Goal: Find specific page/section: Find specific page/section

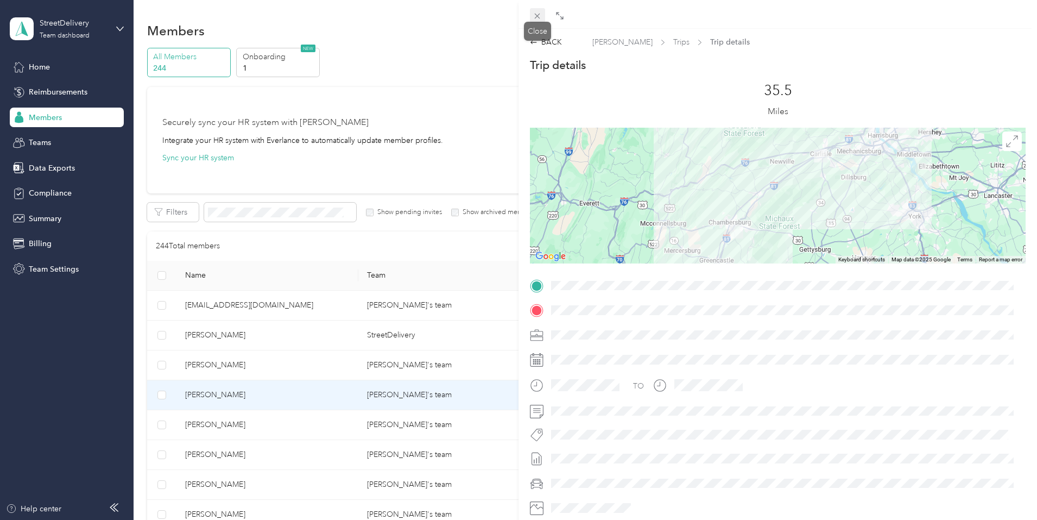
click at [542, 15] on icon at bounding box center [537, 15] width 9 height 9
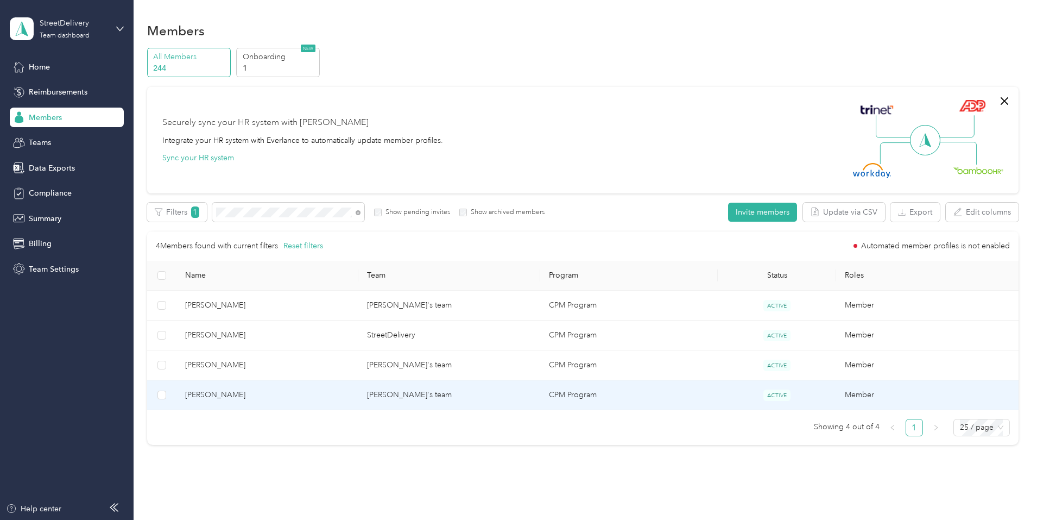
click at [423, 397] on td "[PERSON_NAME]'s team" at bounding box center [449, 395] width 182 height 30
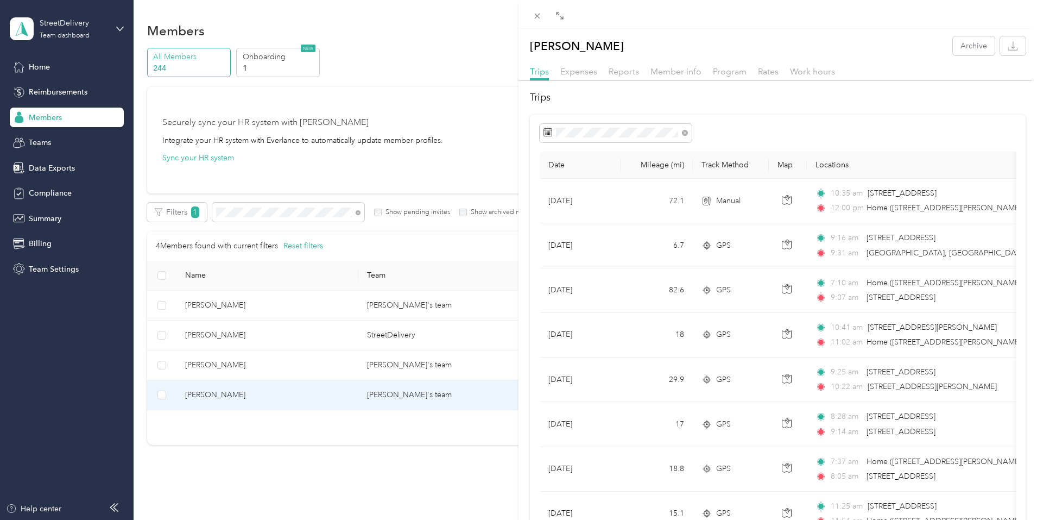
click at [431, 215] on div "[PERSON_NAME] Archive Trips Expenses Reports Member info Program Rates Work hou…" at bounding box center [518, 260] width 1037 height 520
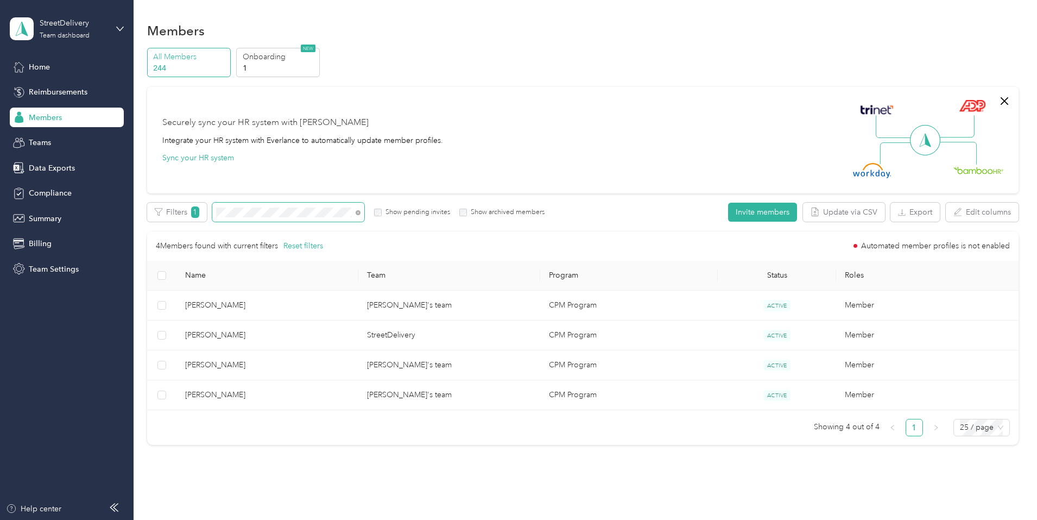
click at [280, 213] on div "Filters 1 Show pending invites Show archived members" at bounding box center [346, 212] width 398 height 19
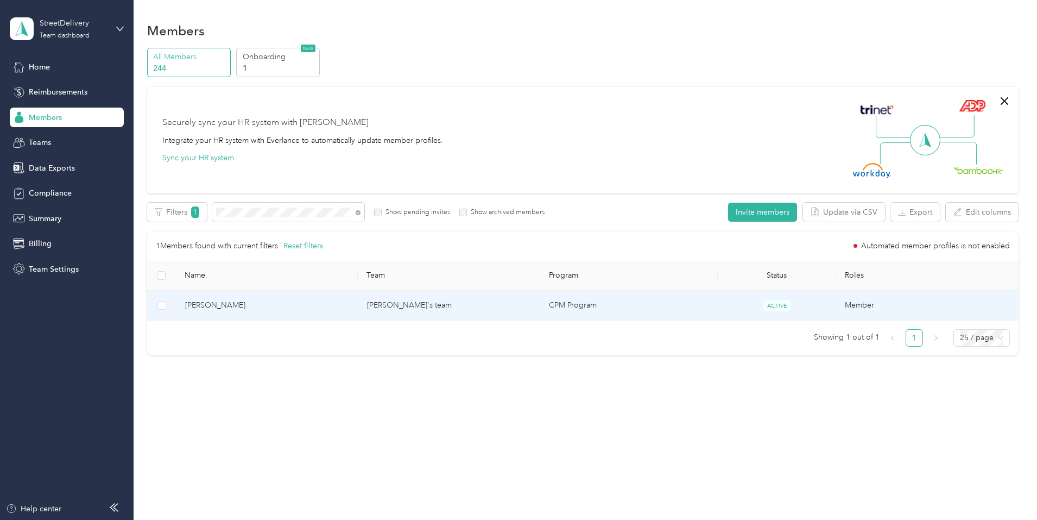
click at [417, 303] on td "[PERSON_NAME]'s team" at bounding box center [449, 306] width 182 height 30
